Goal: Task Accomplishment & Management: Complete application form

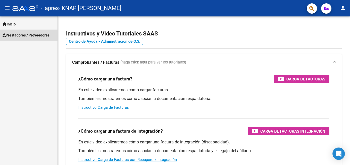
click at [41, 36] on span "Prestadores / Proveedores" at bounding box center [26, 35] width 47 height 6
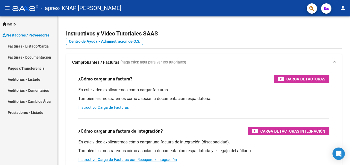
click at [41, 58] on link "Facturas - Documentación" at bounding box center [28, 57] width 57 height 11
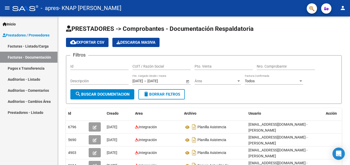
click at [29, 47] on link "Facturas - Listado/Carga" at bounding box center [28, 46] width 57 height 11
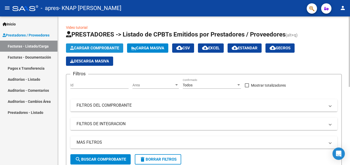
click at [86, 46] on span "Cargar Comprobante" at bounding box center [94, 48] width 49 height 5
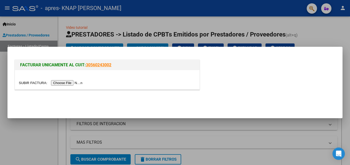
click at [70, 82] on input "file" at bounding box center [51, 82] width 65 height 5
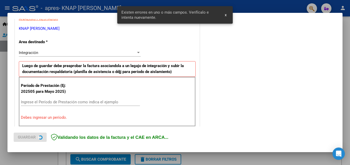
scroll to position [116, 0]
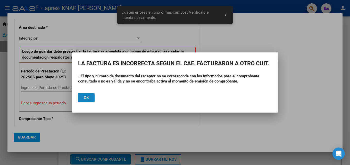
click at [87, 97] on span "Ok" at bounding box center [86, 98] width 5 height 5
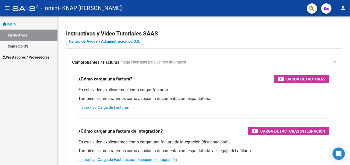
click at [38, 56] on span "Prestadores / Proveedores" at bounding box center [26, 58] width 47 height 6
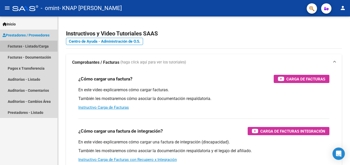
click at [35, 49] on link "Facturas - Listado/Carga" at bounding box center [28, 46] width 57 height 11
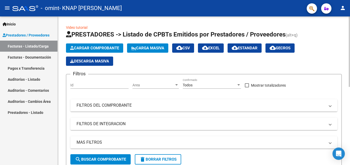
click at [88, 46] on button "Cargar Comprobante" at bounding box center [94, 48] width 57 height 9
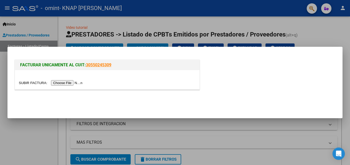
click at [62, 84] on input "file" at bounding box center [51, 82] width 65 height 5
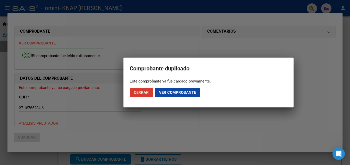
click at [166, 90] on span "Ver comprobante" at bounding box center [177, 92] width 37 height 5
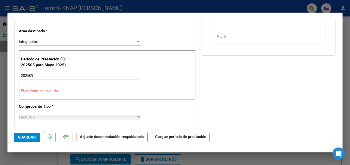
scroll to position [113, 0]
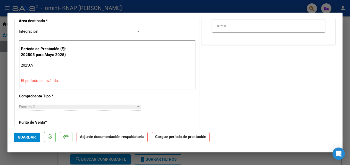
click at [61, 67] on input "202509" at bounding box center [80, 65] width 119 height 5
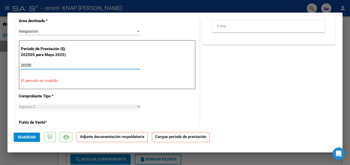
type input "202509"
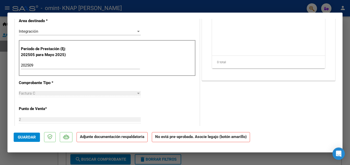
click at [185, 138] on strong "No está pre-aprobada. Asocie legajo (botón amarillo)" at bounding box center [201, 137] width 98 height 10
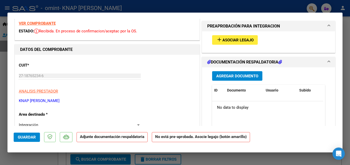
scroll to position [0, 0]
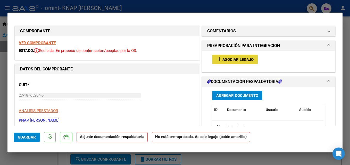
click at [238, 59] on span "Asociar Legajo" at bounding box center [237, 59] width 31 height 5
